Goal: Task Accomplishment & Management: Manage account settings

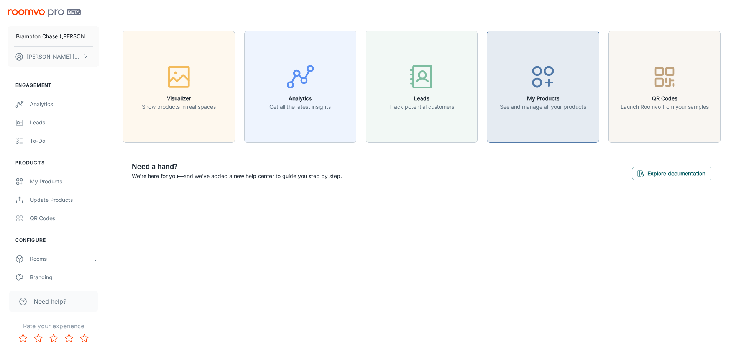
click at [560, 114] on button "My Products See and manage all your products" at bounding box center [543, 87] width 112 height 112
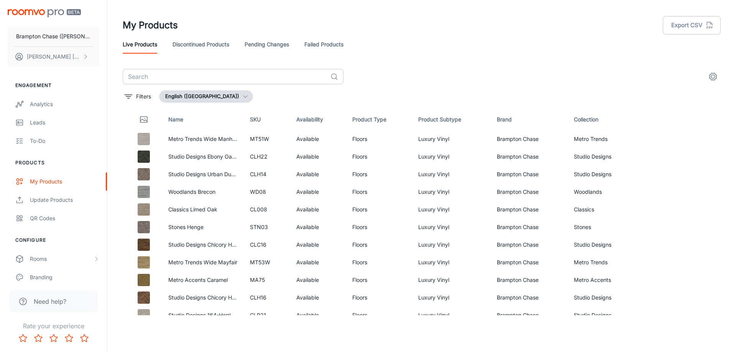
click at [196, 77] on input "text" at bounding box center [225, 76] width 205 height 15
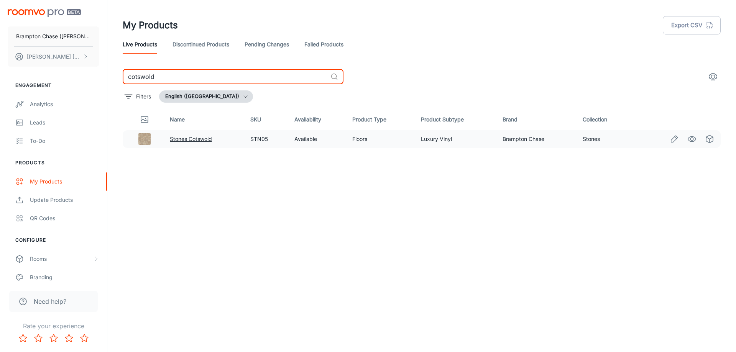
type input "cotswold"
click at [183, 138] on link "Stones Cotswold" at bounding box center [191, 139] width 42 height 7
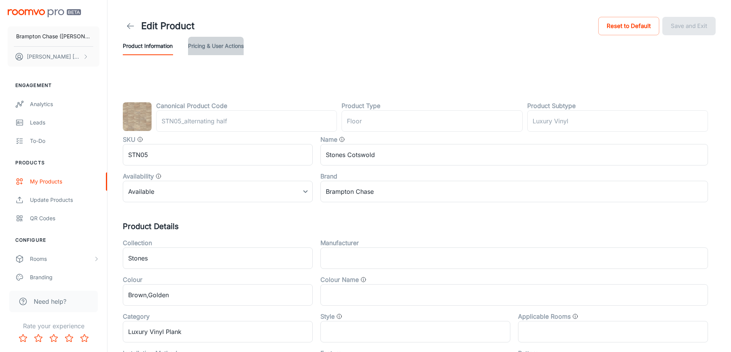
click at [220, 48] on button "Pricing & User Actions" at bounding box center [216, 46] width 56 height 18
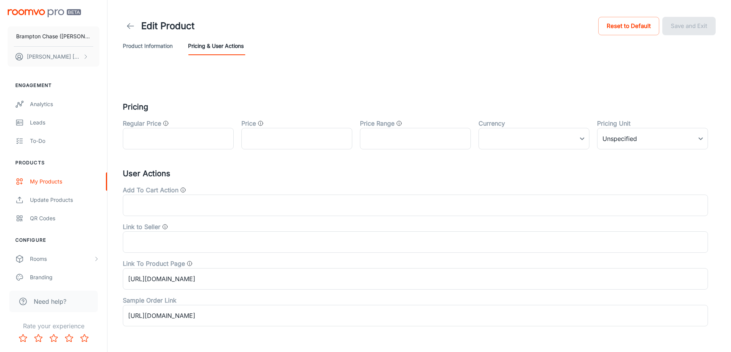
scroll to position [23, 0]
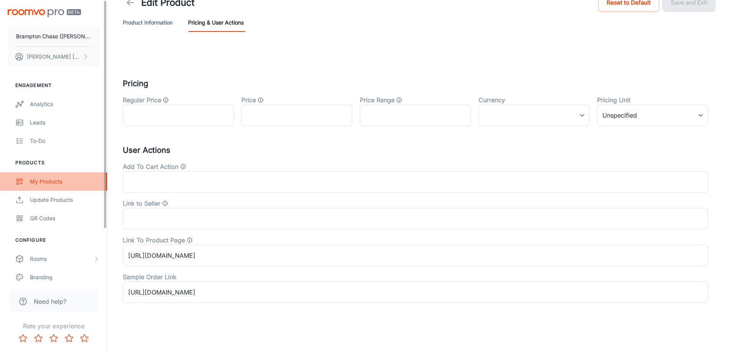
click at [54, 186] on link "My Products" at bounding box center [53, 182] width 107 height 18
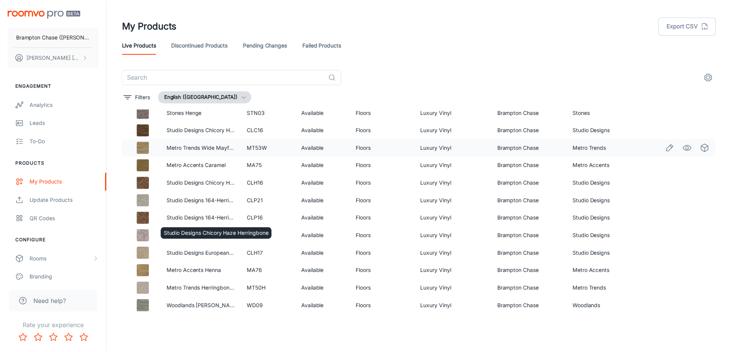
scroll to position [38, 0]
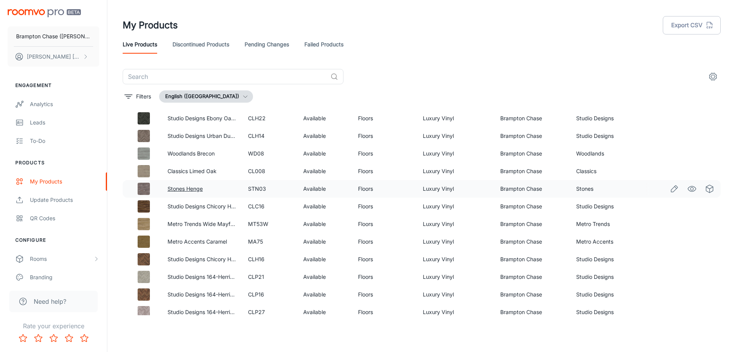
click at [184, 187] on link "Stones Henge" at bounding box center [185, 189] width 35 height 7
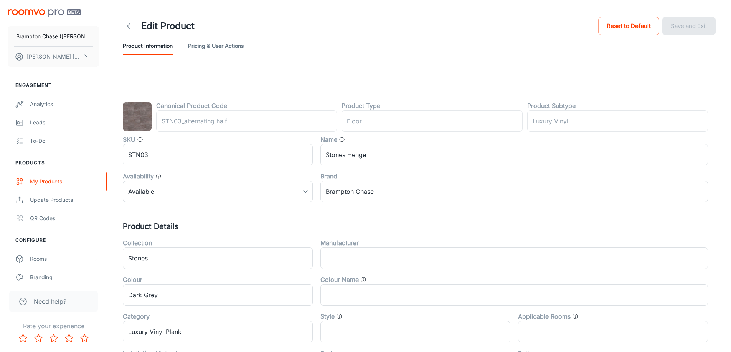
click at [225, 44] on button "Pricing & User Actions" at bounding box center [216, 46] width 56 height 18
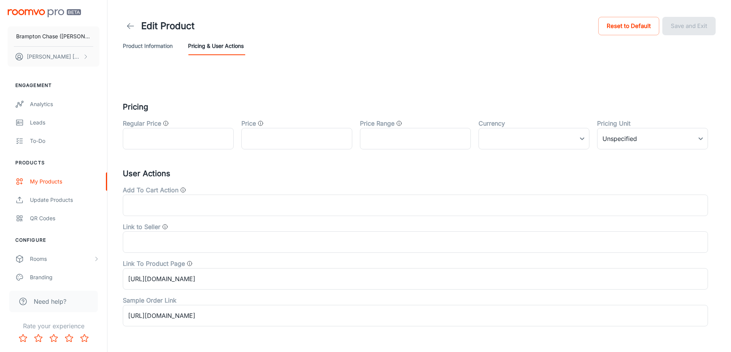
scroll to position [23, 0]
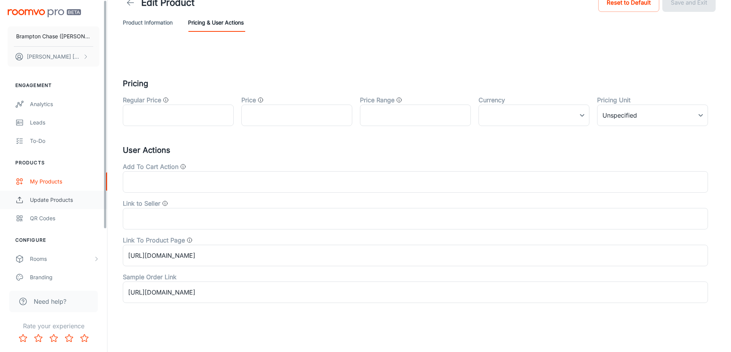
click at [66, 202] on div "Update Products" at bounding box center [64, 200] width 69 height 8
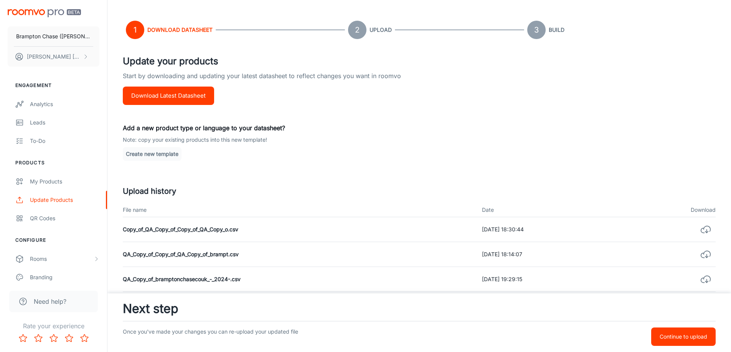
scroll to position [77, 0]
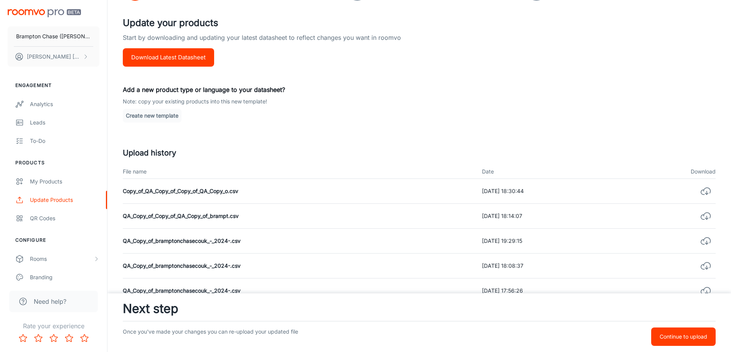
click at [705, 194] on icon "button" at bounding box center [705, 191] width 11 height 11
